Goal: Check status: Check status

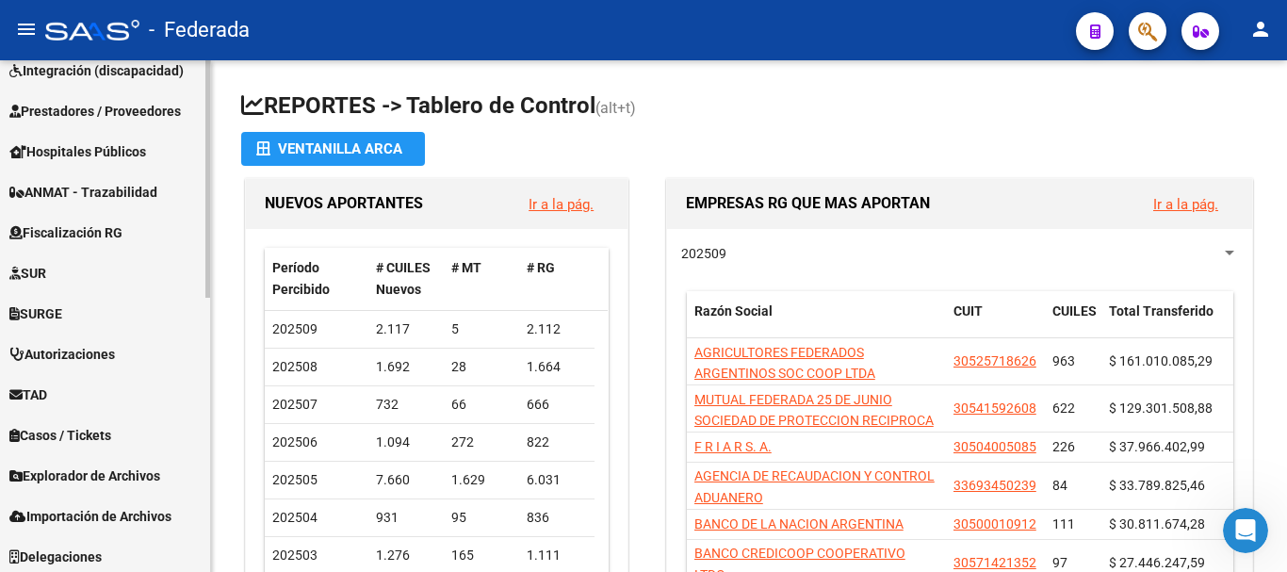
scroll to position [590, 0]
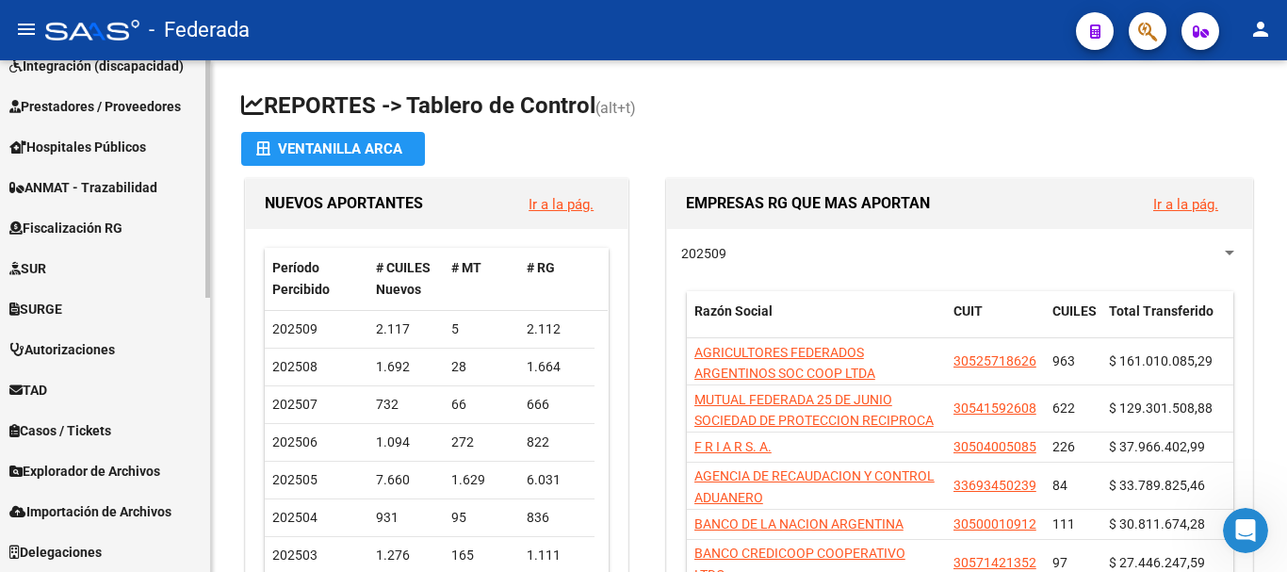
click at [131, 470] on span "Explorador de Archivos" at bounding box center [84, 471] width 151 height 21
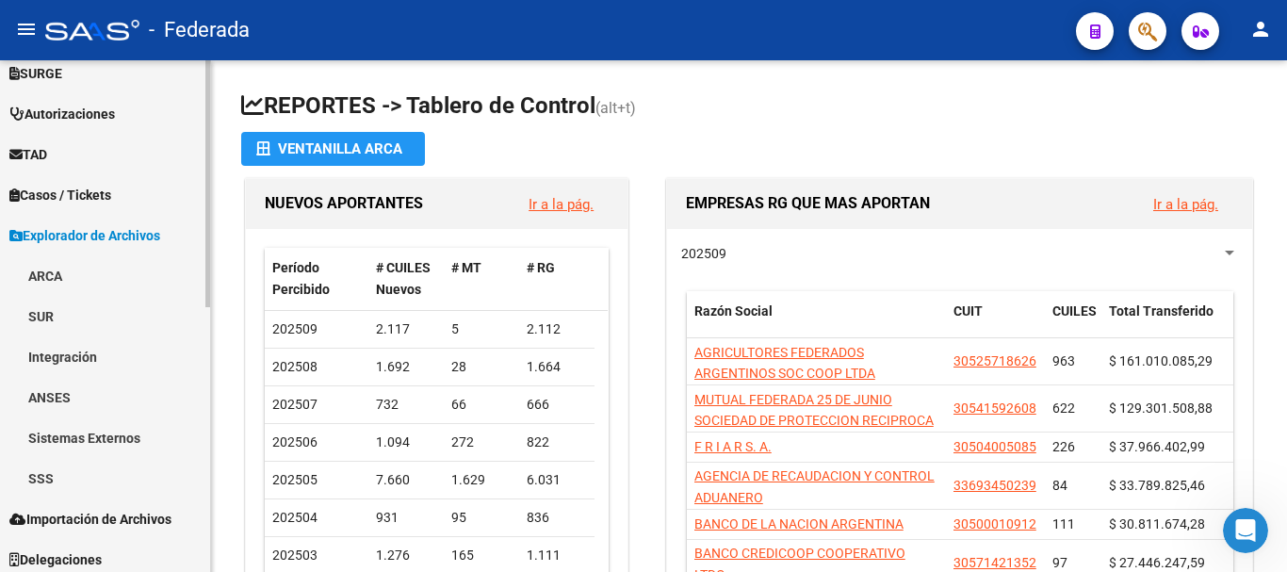
scroll to position [549, 0]
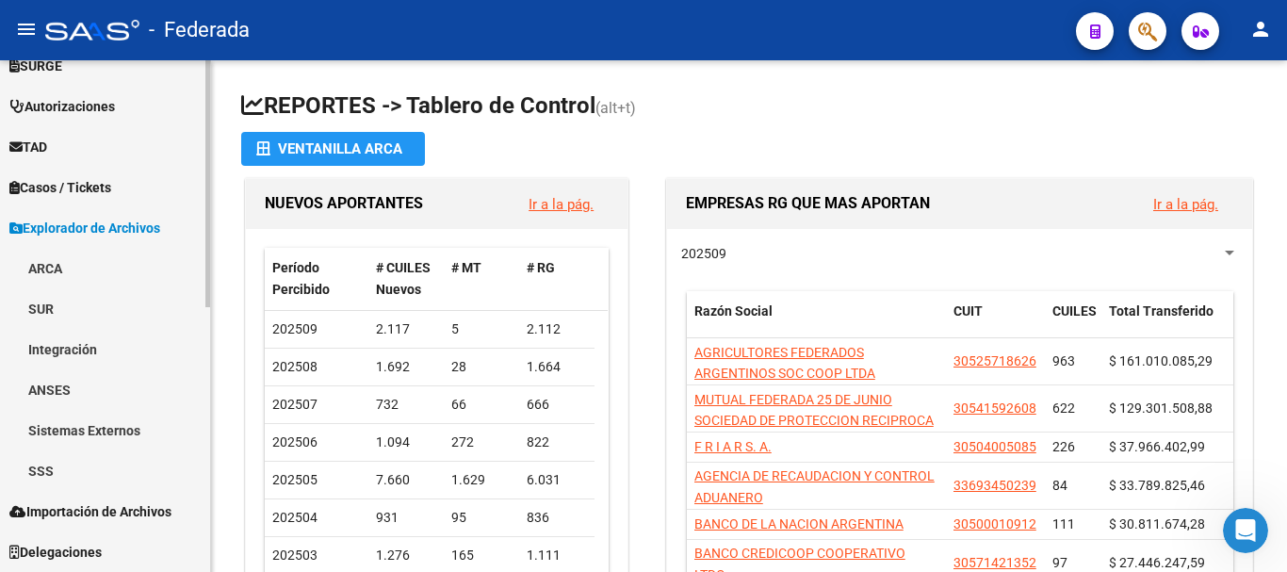
click at [45, 470] on link "SSS" at bounding box center [105, 470] width 210 height 41
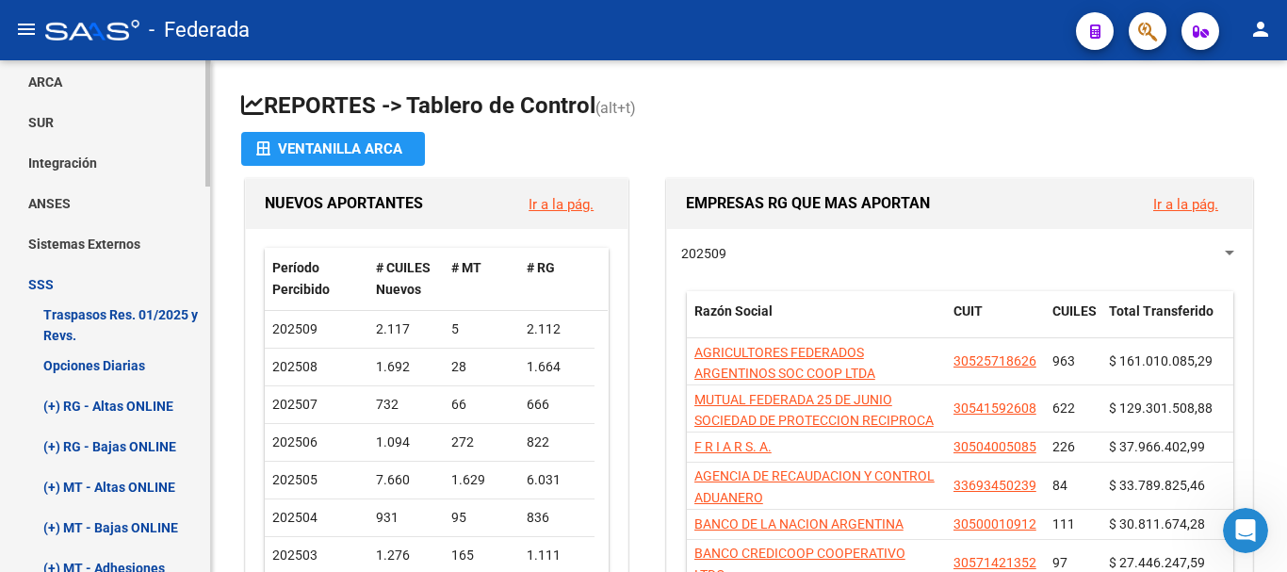
scroll to position [738, 0]
click at [107, 361] on link "Opciones Diarias" at bounding box center [105, 363] width 210 height 41
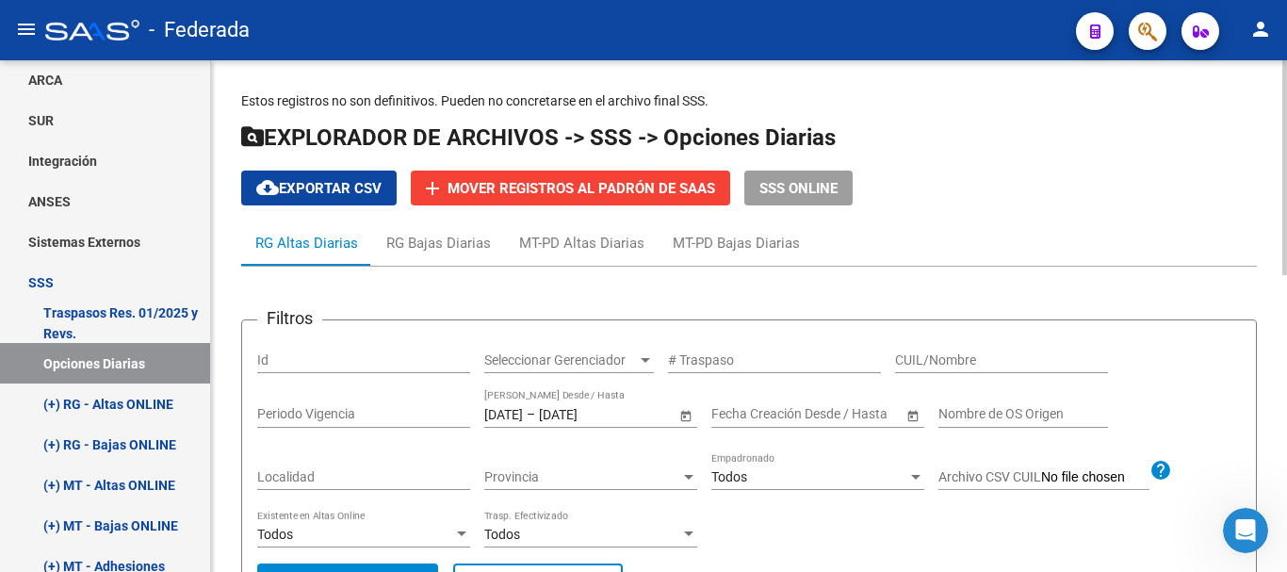
click at [921, 362] on input "CUIL/Nombre" at bounding box center [1001, 360] width 213 height 16
paste input "20-34158930-5"
click at [916, 357] on input "20-34158930-5" at bounding box center [1001, 360] width 213 height 16
click at [974, 365] on input "2034158930-5" at bounding box center [1001, 360] width 213 height 16
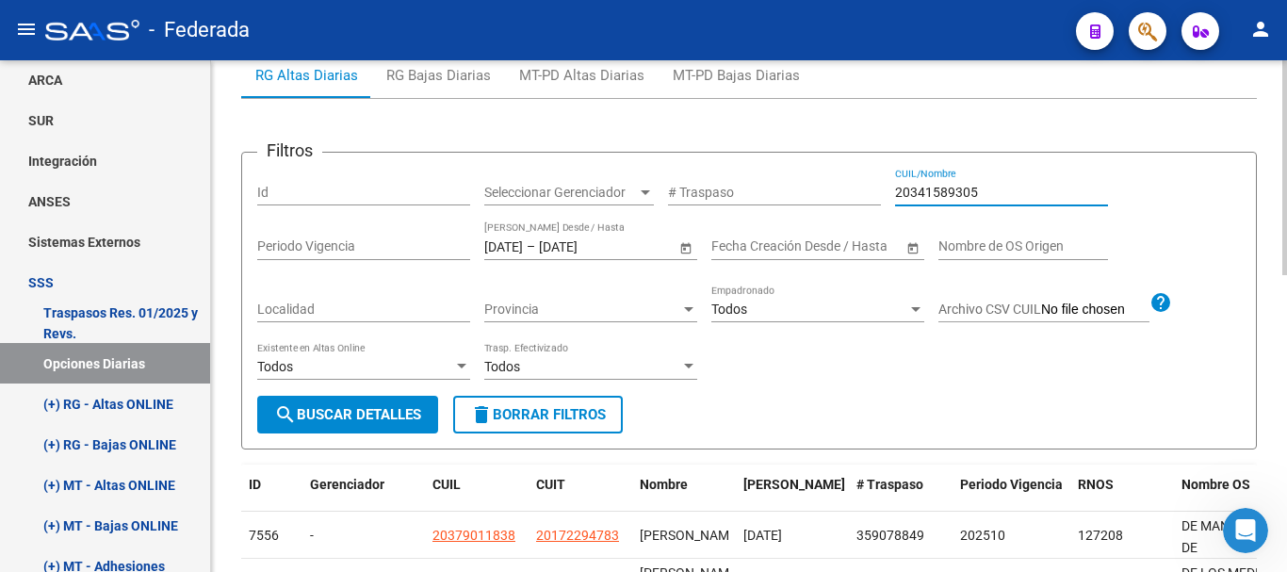
scroll to position [188, 0]
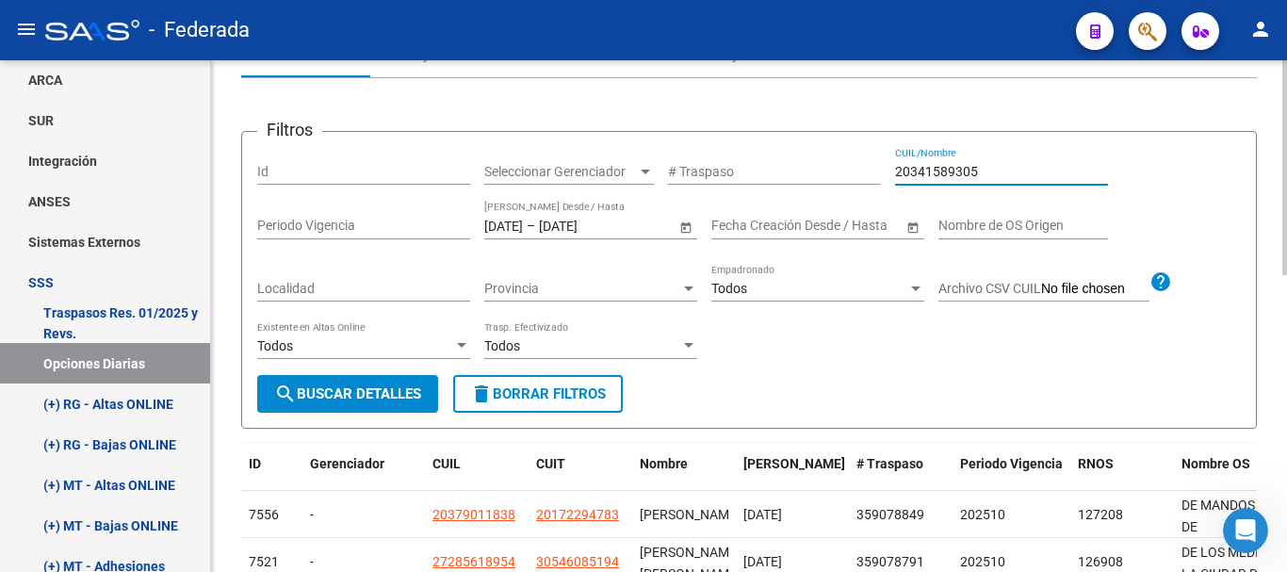
type input "20341589305"
click at [342, 393] on span "search Buscar Detalles" at bounding box center [347, 393] width 147 height 17
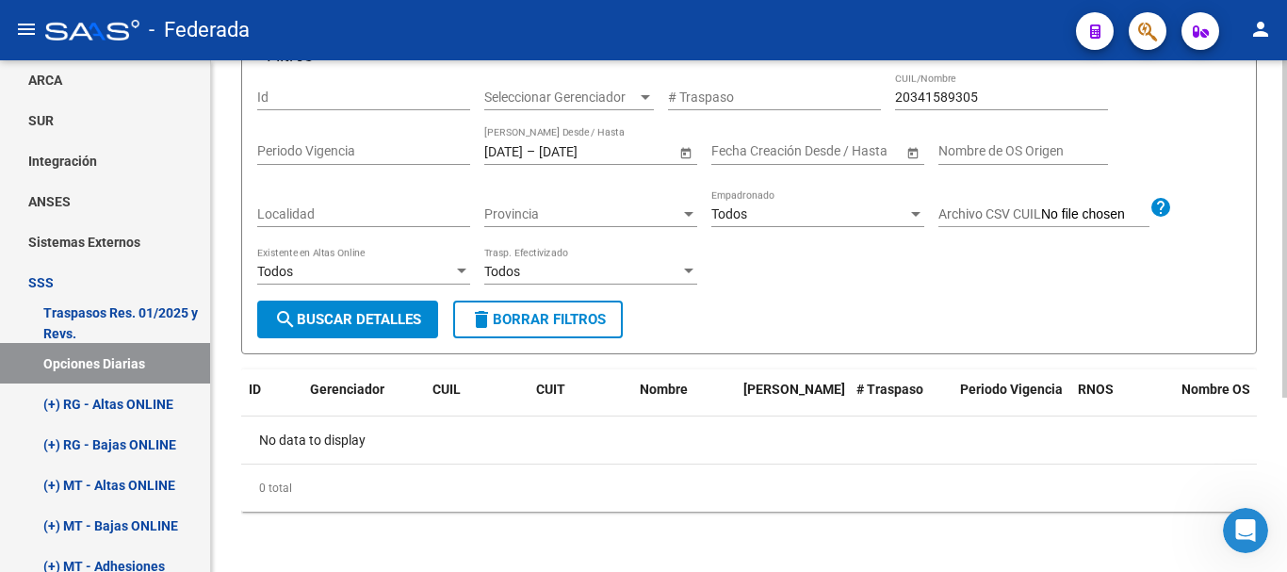
scroll to position [170, 0]
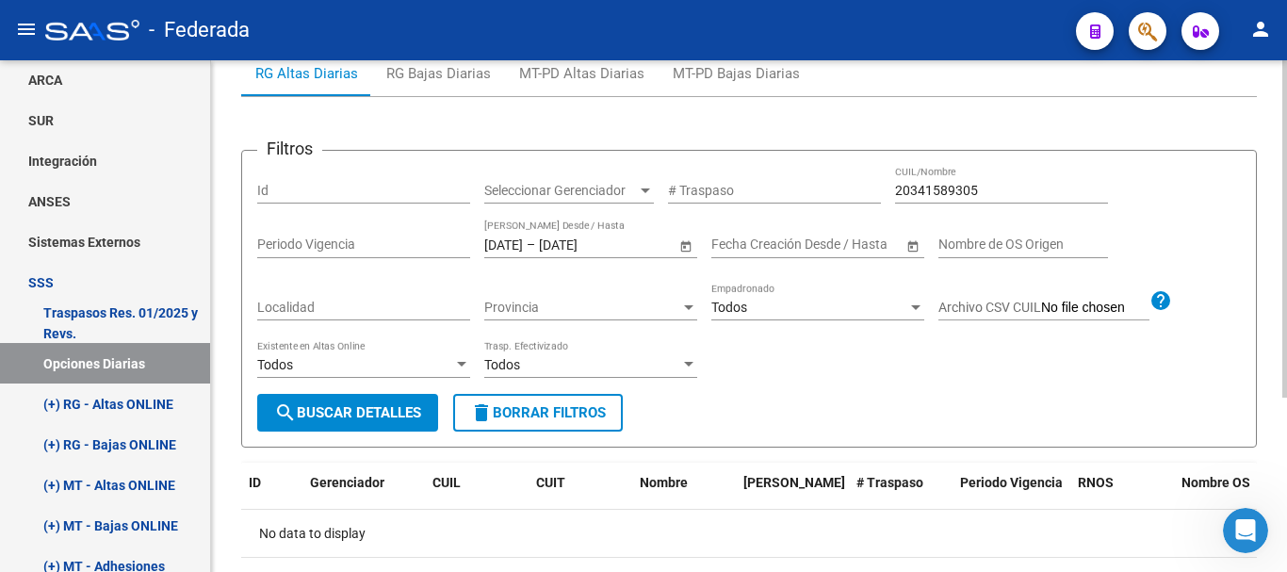
click at [513, 250] on input "[DATE]" at bounding box center [503, 244] width 39 height 16
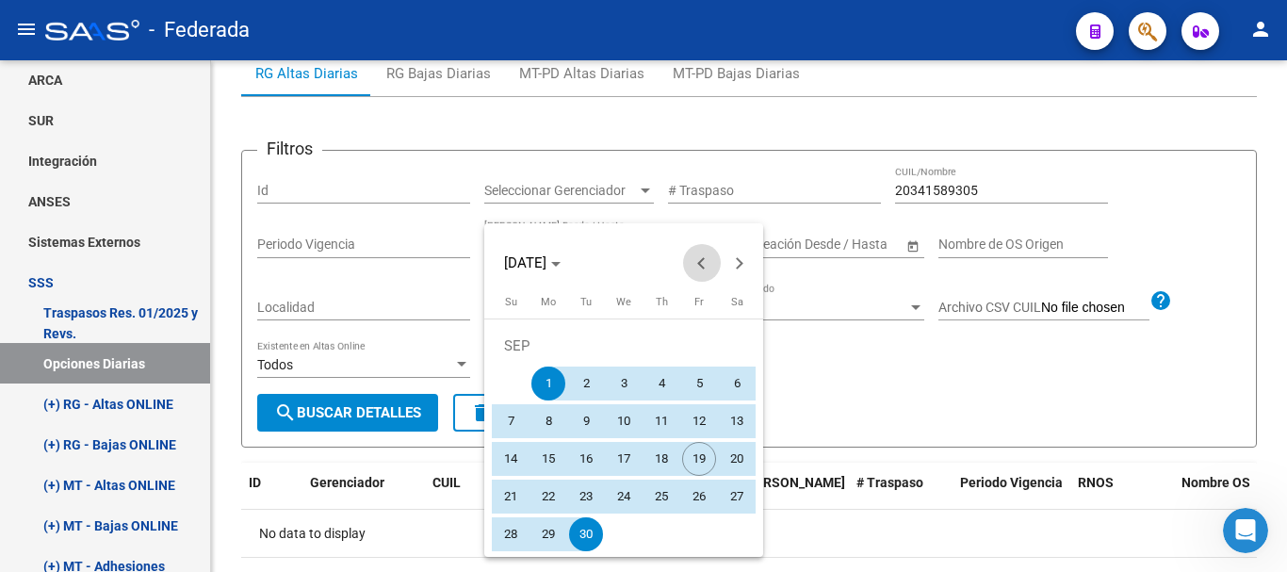
click at [695, 268] on span "Previous month" at bounding box center [702, 263] width 38 height 38
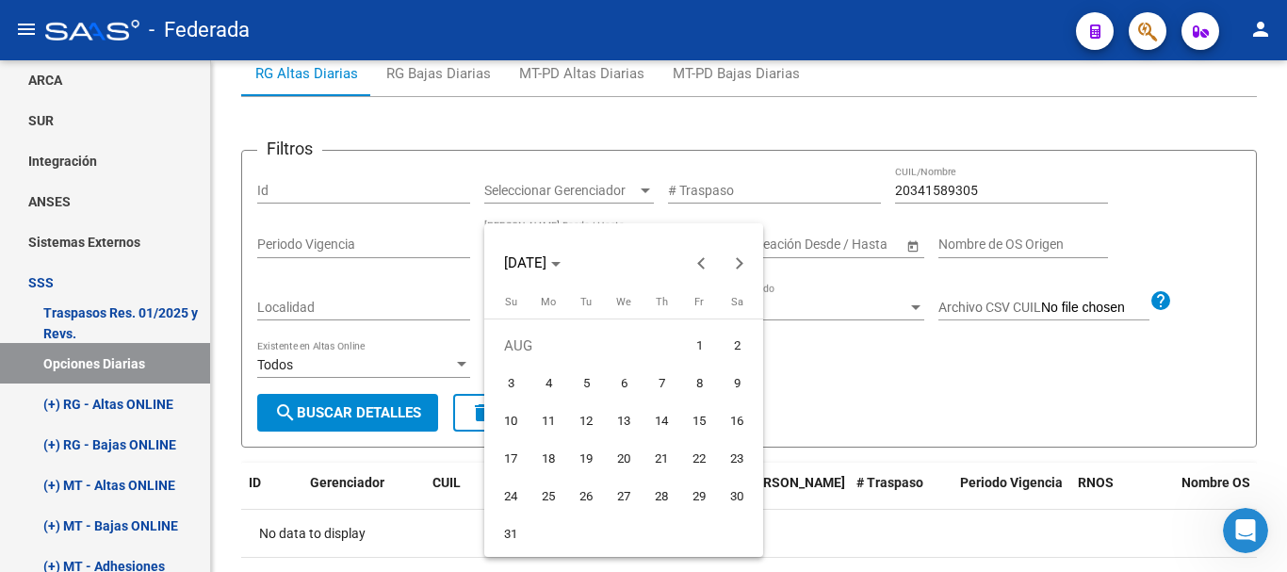
click at [689, 346] on span "1" at bounding box center [699, 346] width 34 height 34
type input "[DATE]"
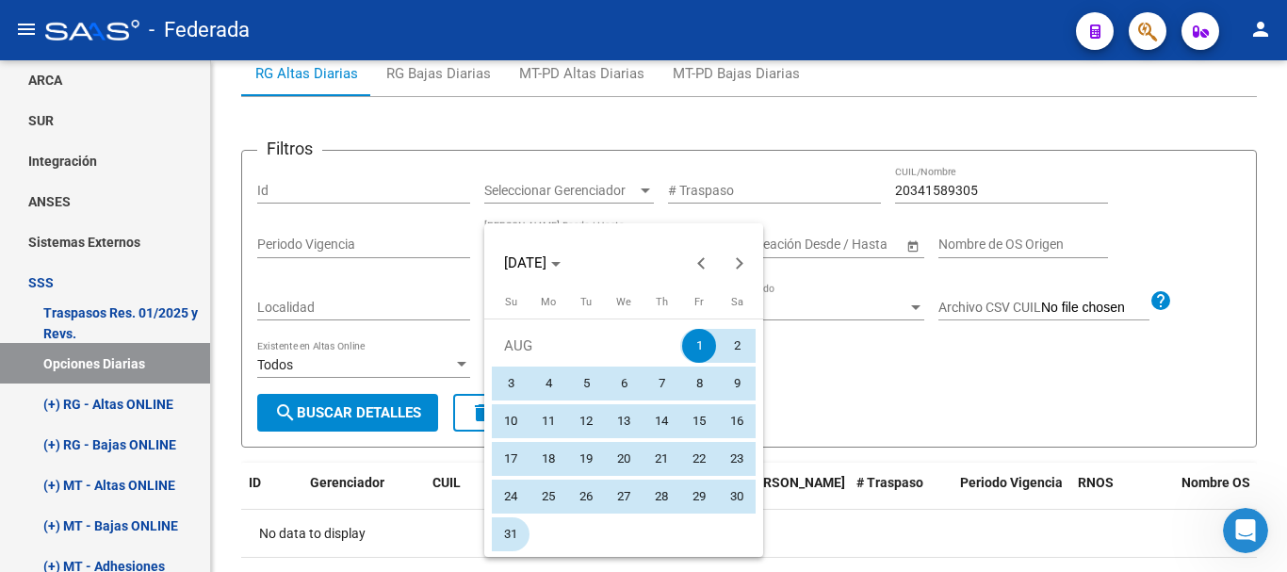
click at [513, 527] on span "31" at bounding box center [511, 534] width 34 height 34
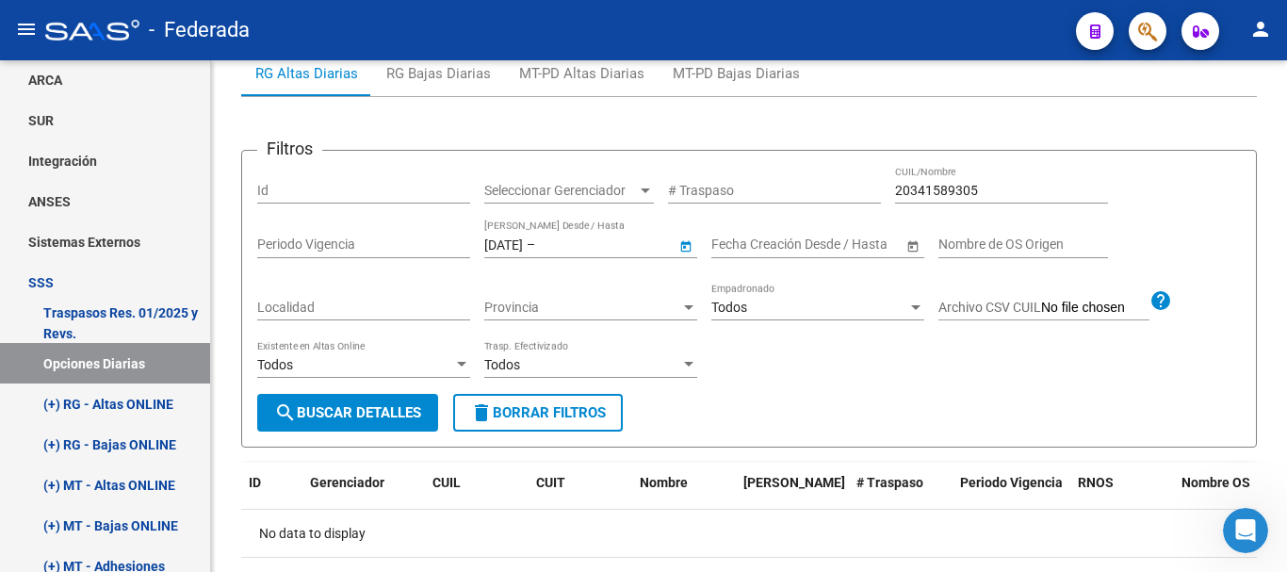
type input "[DATE]"
click at [352, 418] on span "search Buscar Detalles" at bounding box center [347, 412] width 147 height 17
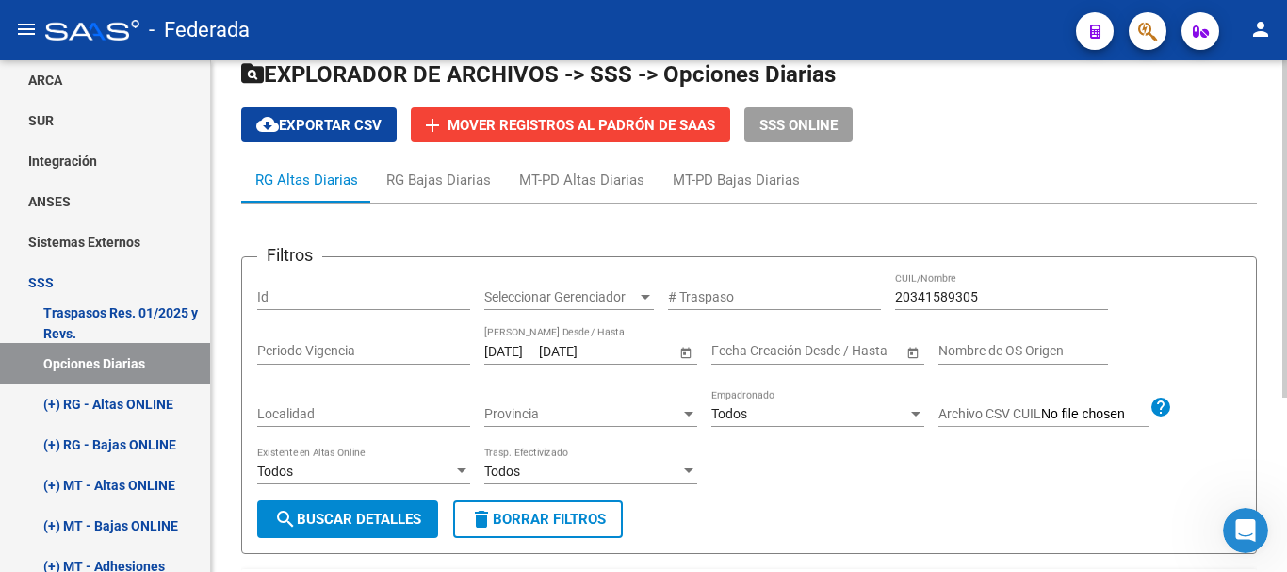
scroll to position [94, 0]
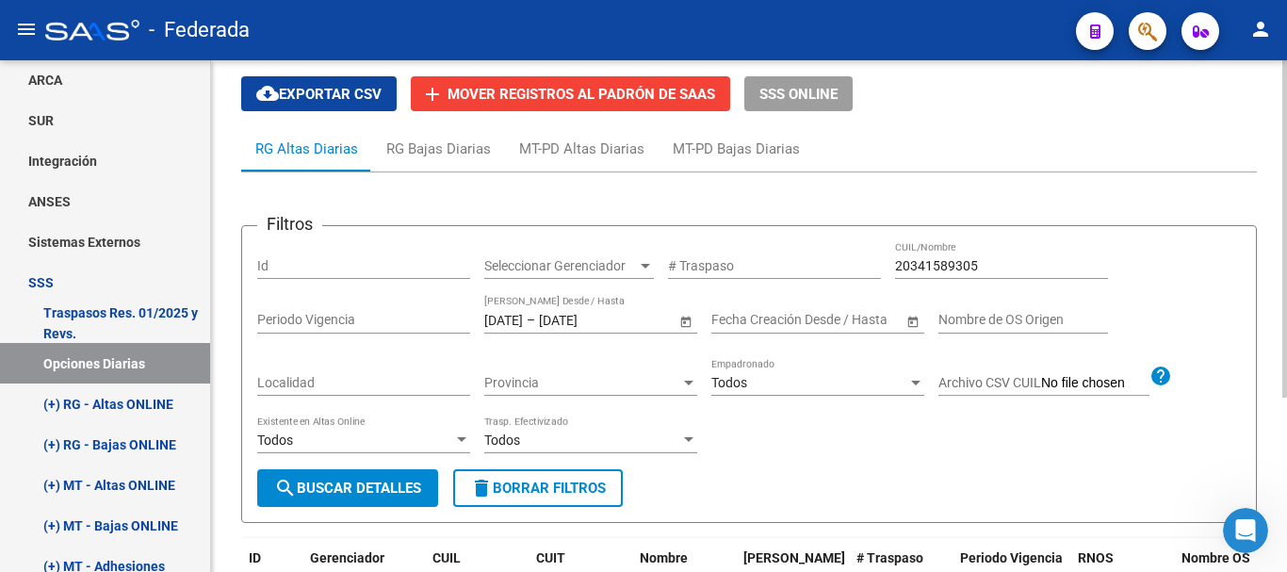
click at [535, 320] on span "–" at bounding box center [531, 320] width 8 height 16
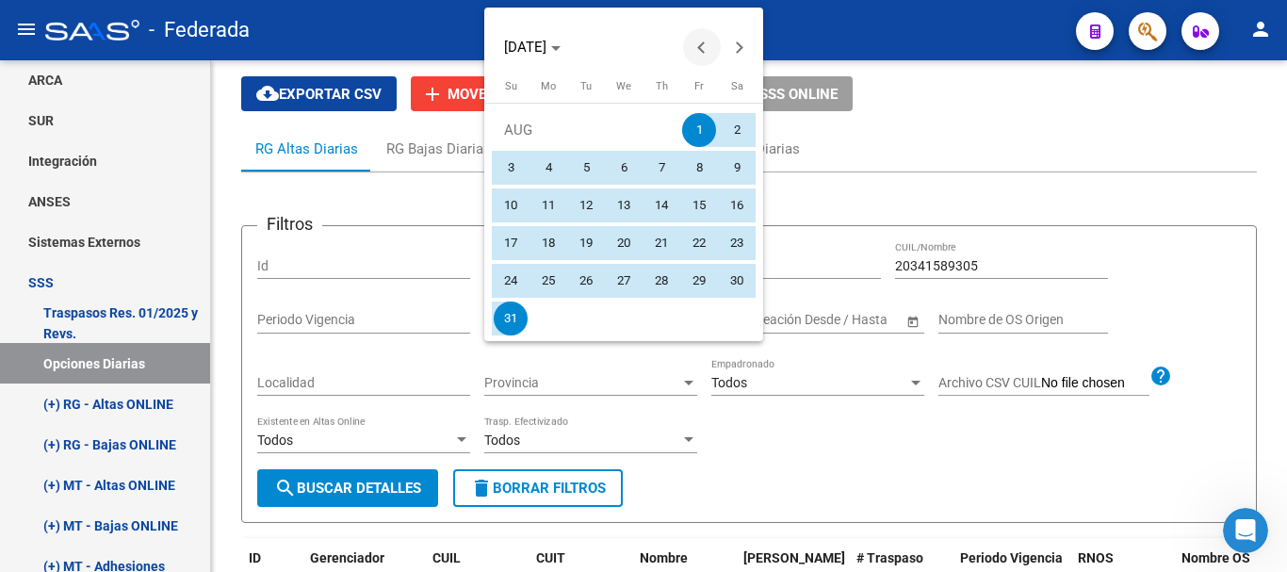
click at [699, 47] on button "Previous month" at bounding box center [702, 47] width 38 height 38
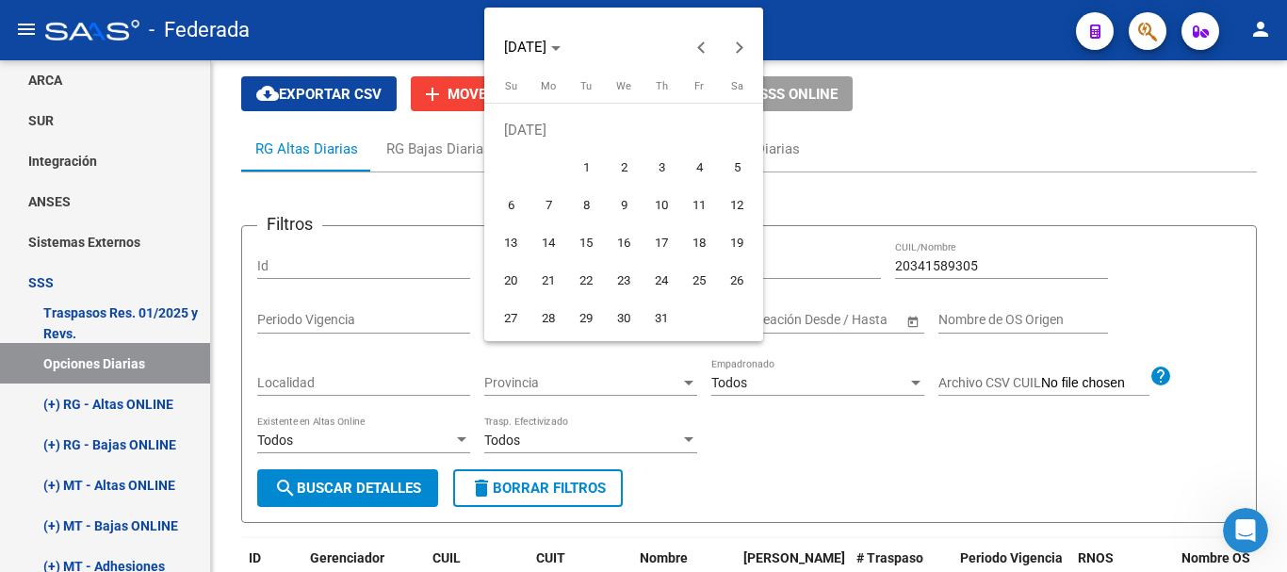
click at [590, 155] on span "1" at bounding box center [586, 168] width 34 height 34
type input "[DATE]"
click at [741, 47] on button "Next month" at bounding box center [740, 47] width 38 height 38
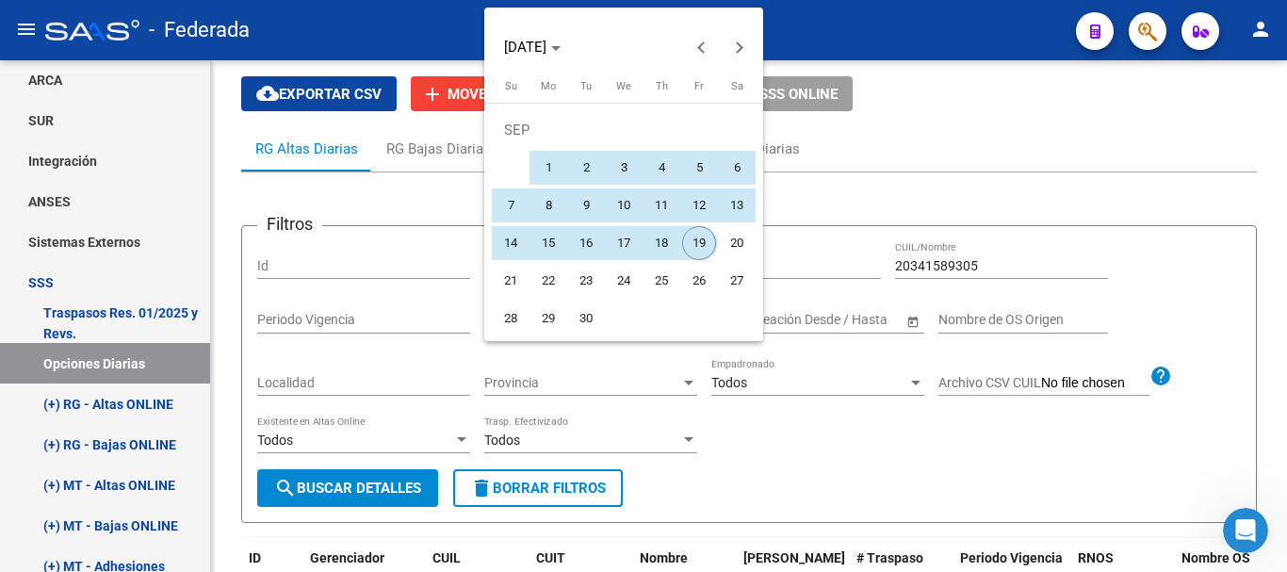
click at [697, 245] on span "19" at bounding box center [699, 243] width 34 height 34
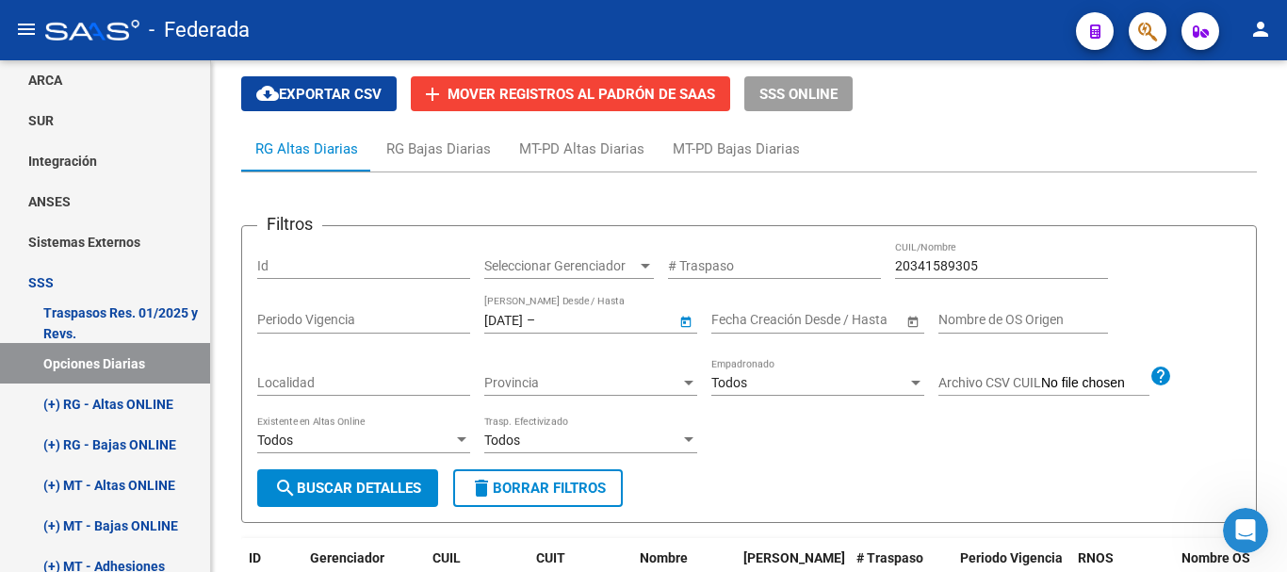
type input "[DATE]"
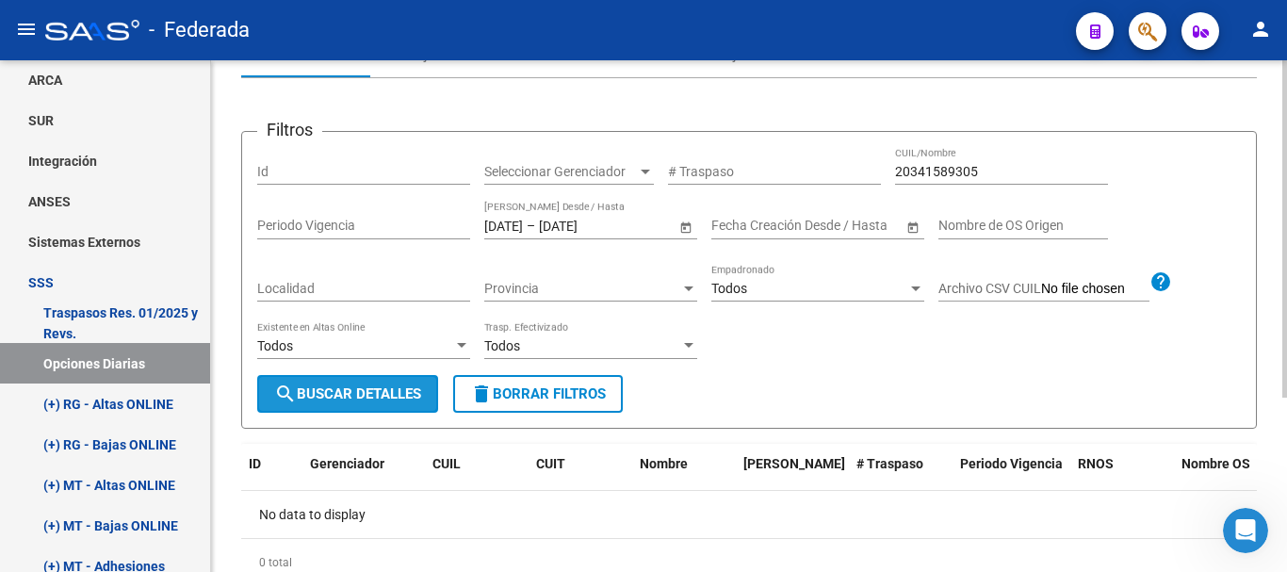
click at [341, 392] on span "search Buscar Detalles" at bounding box center [347, 393] width 147 height 17
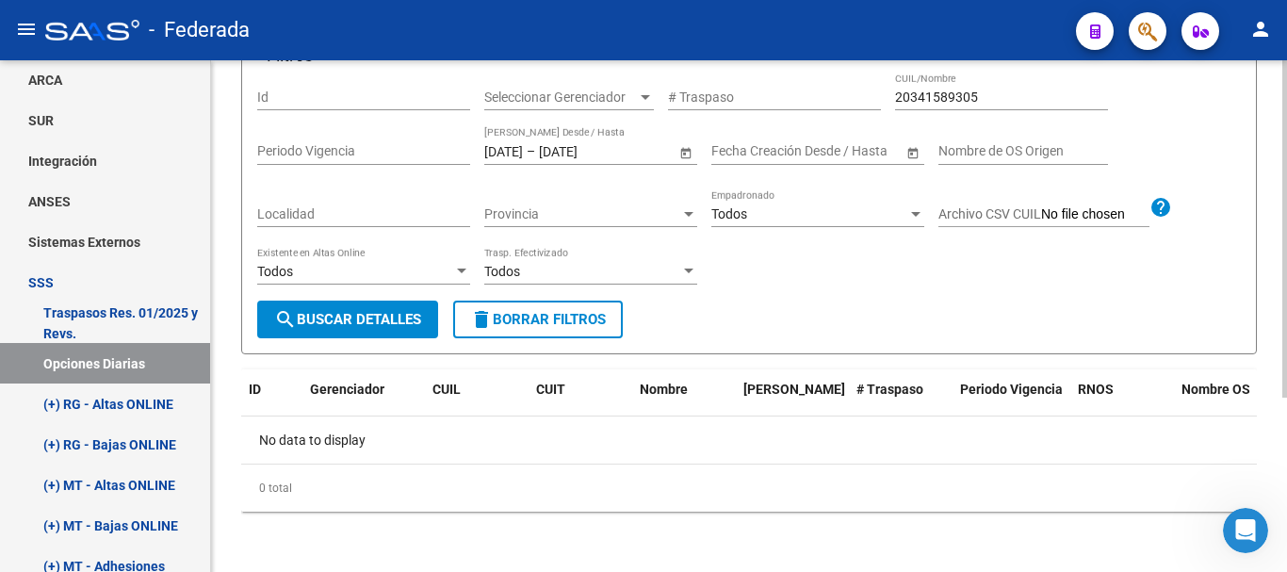
scroll to position [0, 0]
